Goal: Task Accomplishment & Management: Use online tool/utility

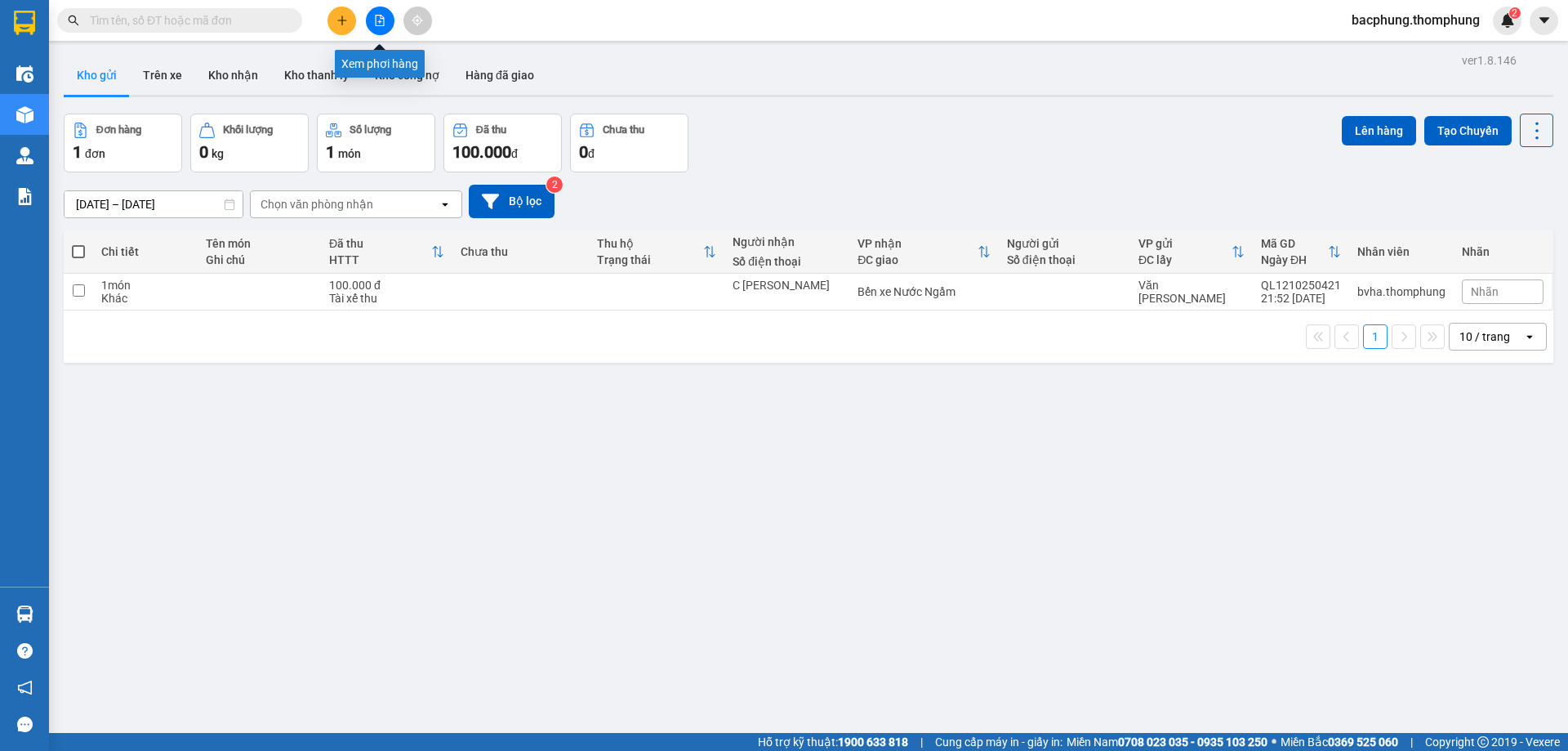
click at [384, 19] on icon "file-add" at bounding box center [380, 20] width 9 height 12
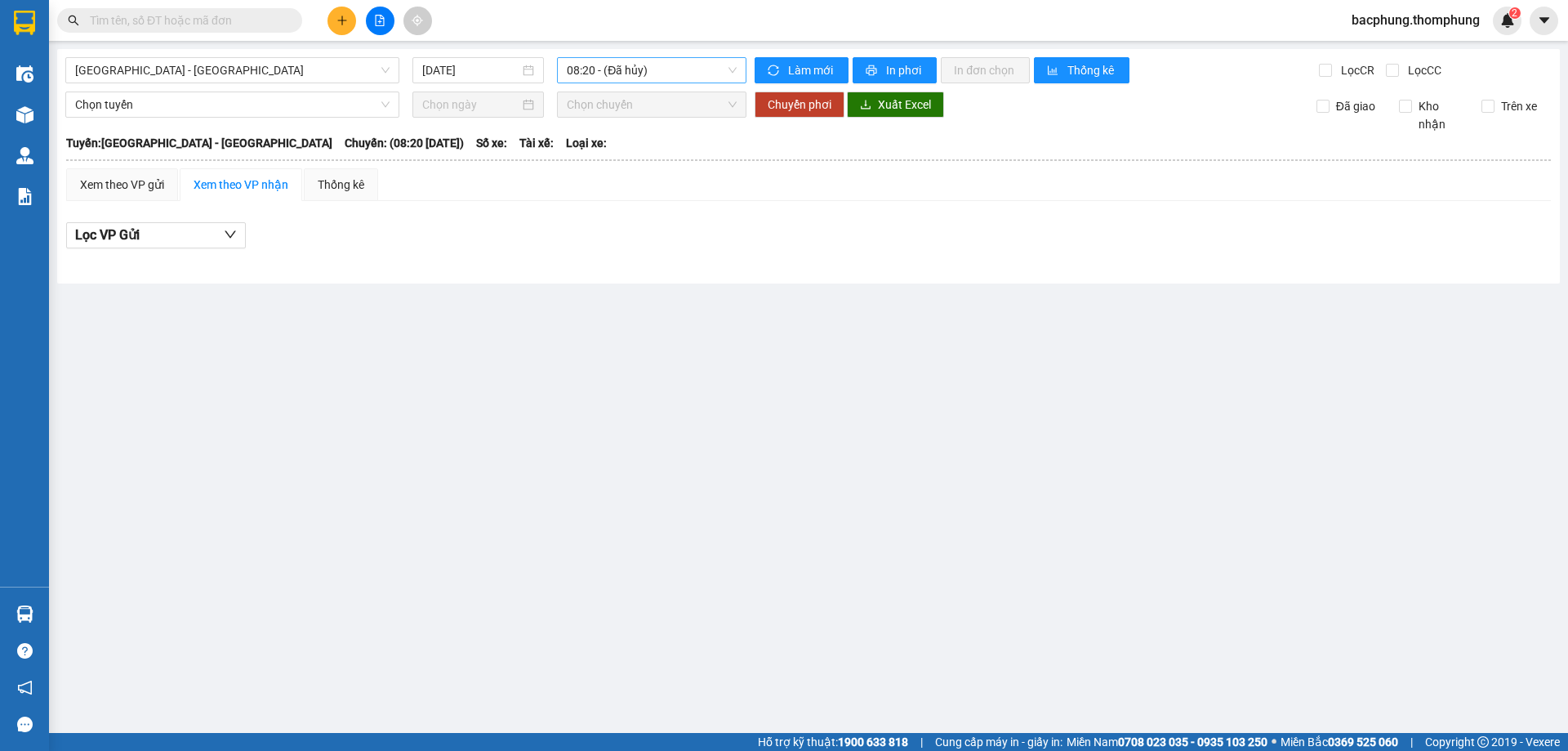
click at [656, 71] on span "08:20 - (Đã [PERSON_NAME])" at bounding box center [652, 70] width 170 height 25
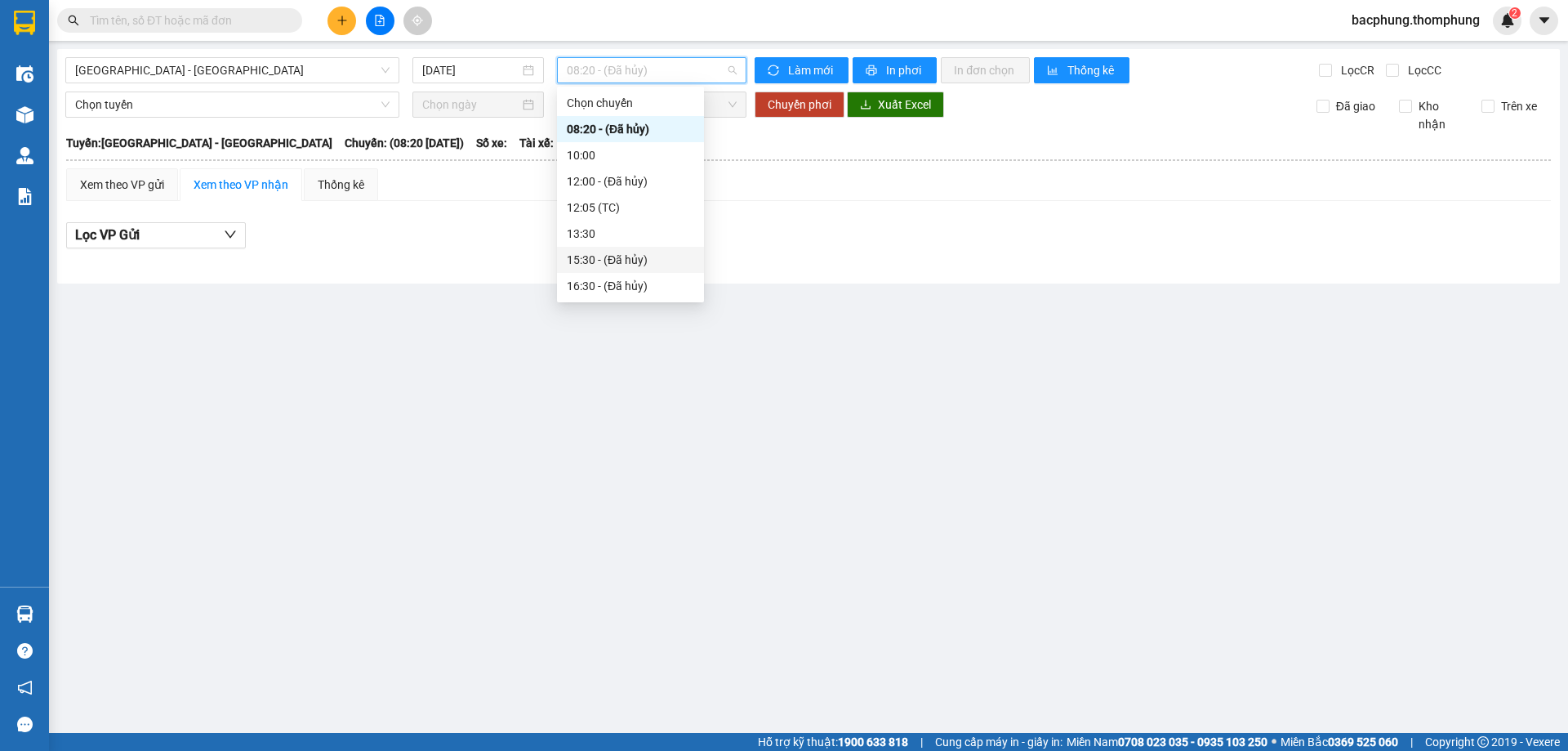
scroll to position [52, 0]
click at [594, 258] on div "18:30" at bounding box center [630, 259] width 128 height 18
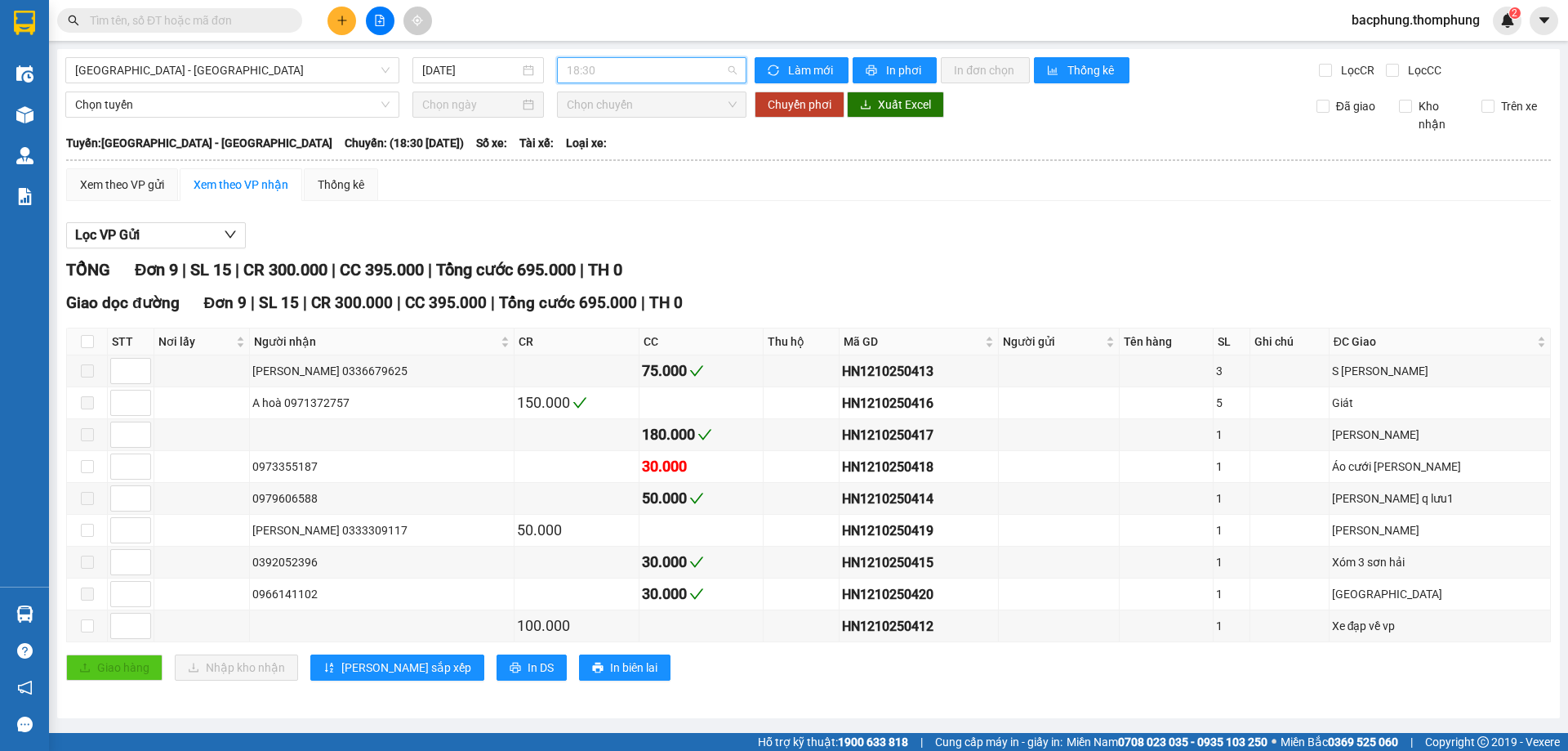
click at [600, 74] on span "18:30" at bounding box center [652, 70] width 170 height 25
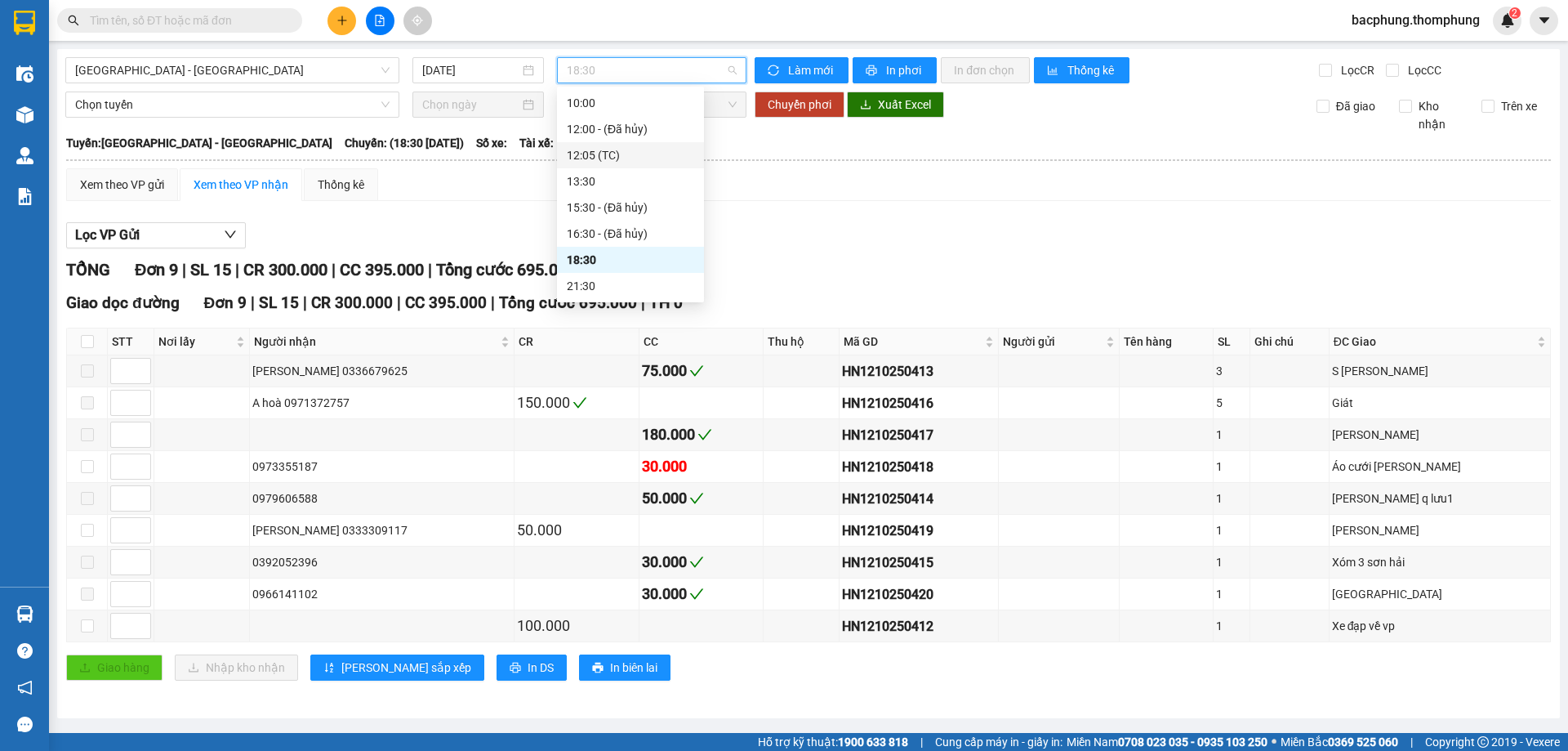
click at [643, 147] on div "12:05 (TC)" at bounding box center [630, 155] width 128 height 18
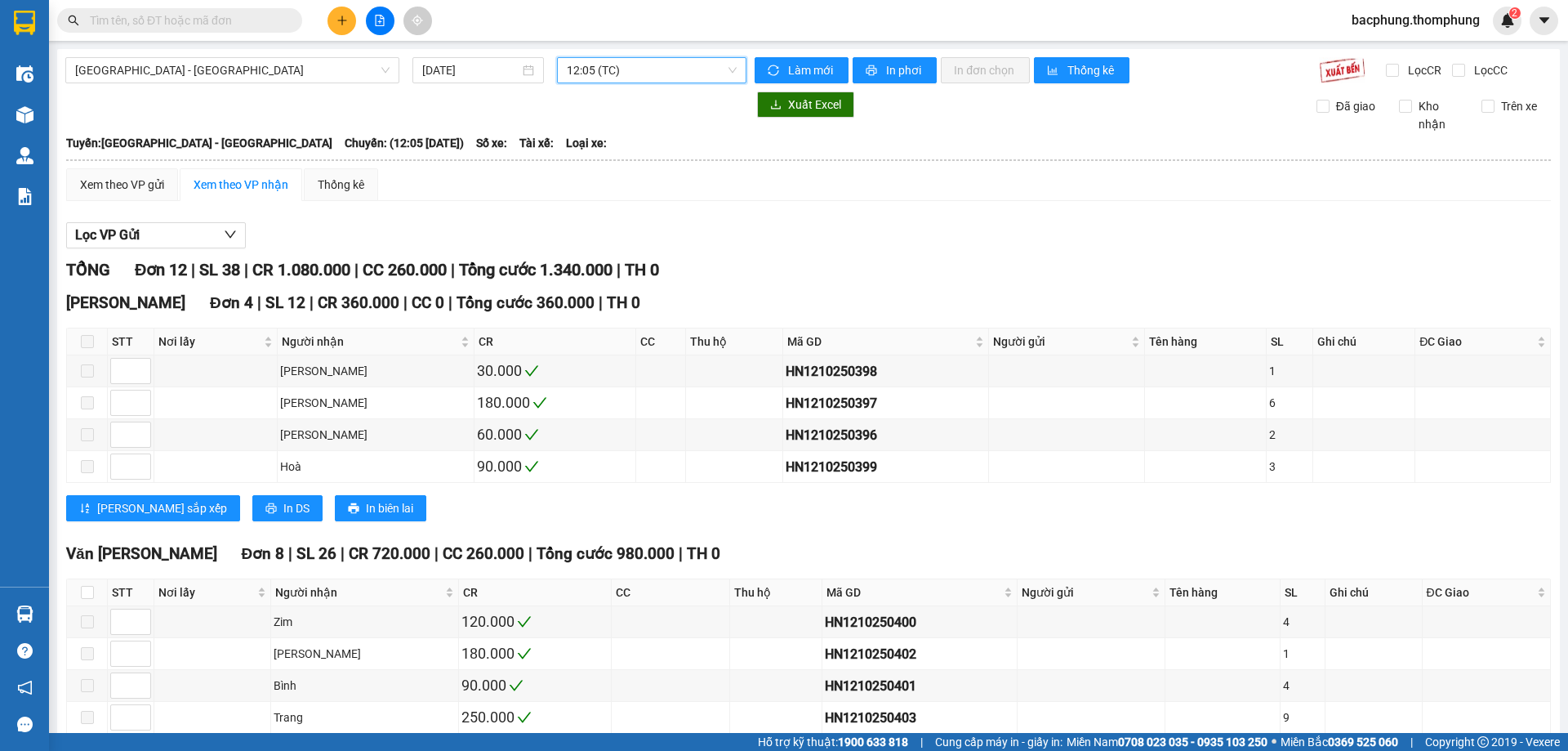
scroll to position [213, 0]
